Goal: Information Seeking & Learning: Find specific page/section

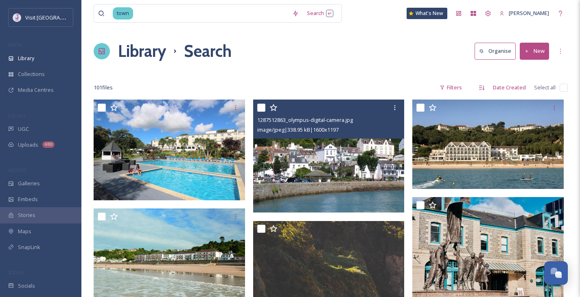
click at [349, 157] on img at bounding box center [328, 156] width 151 height 113
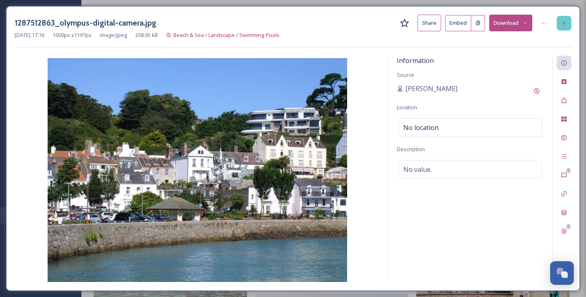
click at [560, 24] on div at bounding box center [564, 23] width 15 height 15
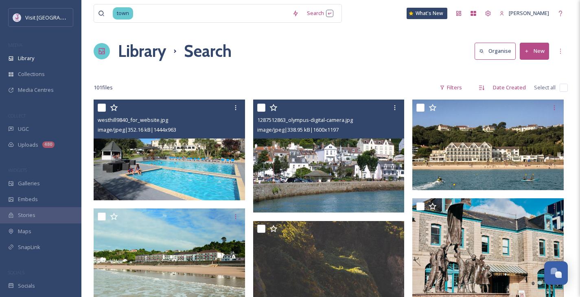
click at [169, 149] on img at bounding box center [169, 150] width 151 height 101
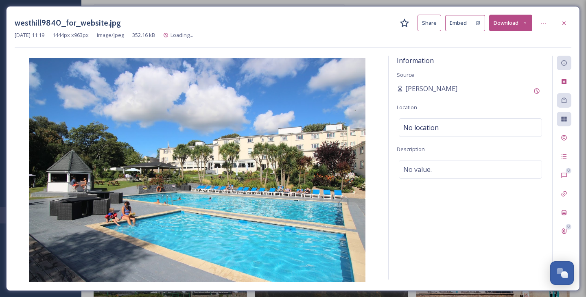
click at [562, 28] on div at bounding box center [564, 23] width 15 height 15
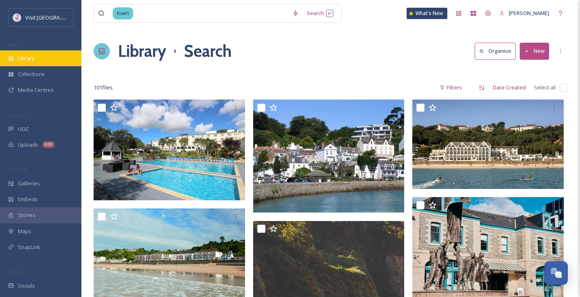
click at [64, 57] on div "Library" at bounding box center [40, 58] width 81 height 16
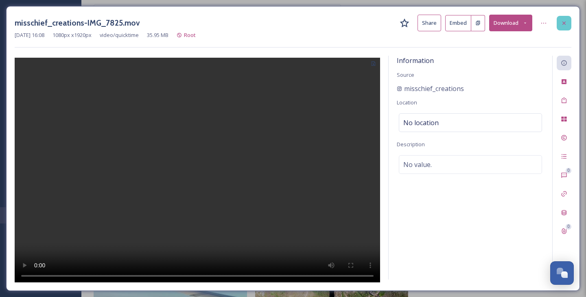
click at [564, 23] on icon at bounding box center [563, 22] width 3 height 3
